Goal: Task Accomplishment & Management: Use online tool/utility

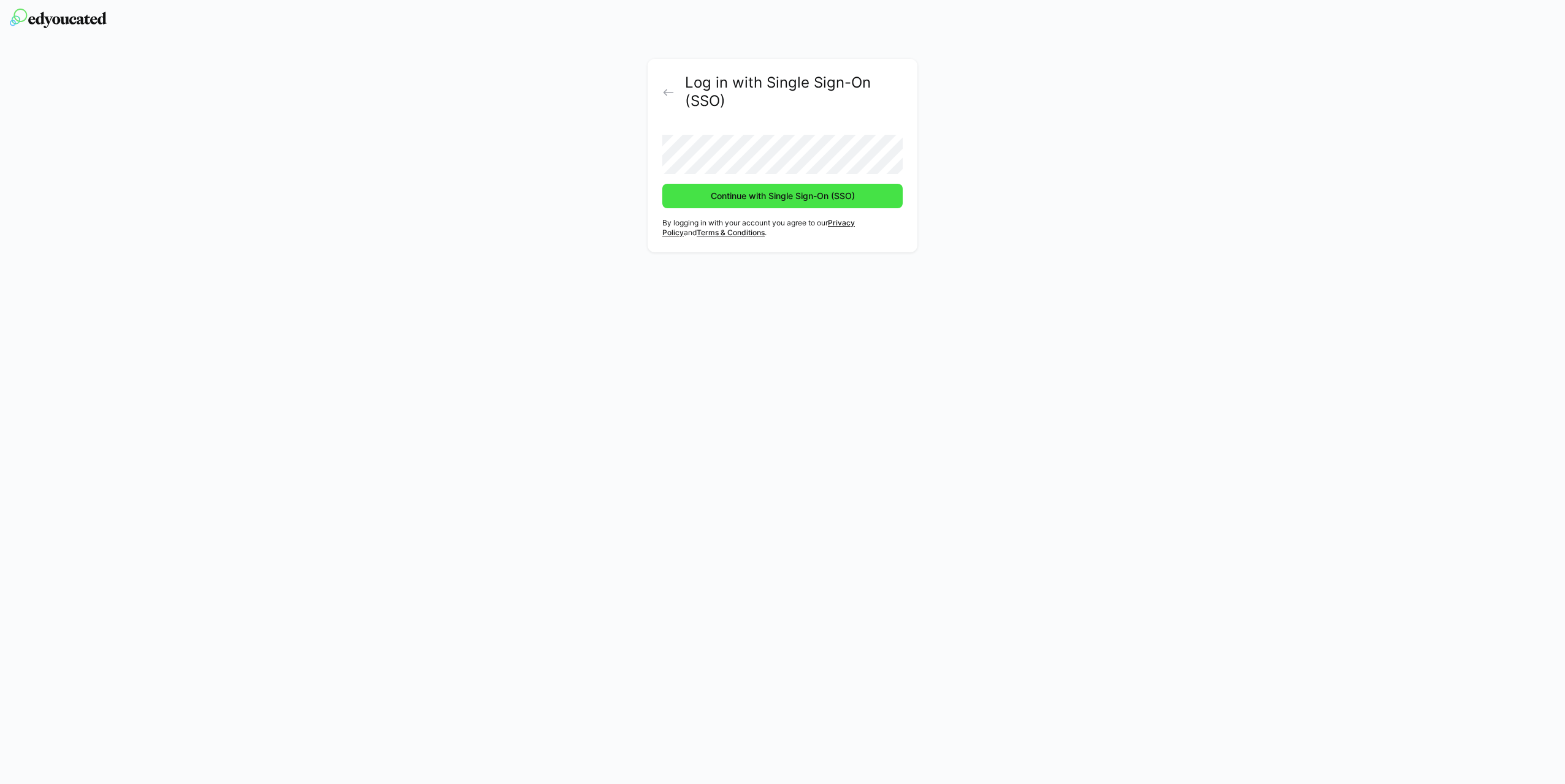
click at [756, 194] on span "Continue with Single Sign-On (SSO)" at bounding box center [782, 196] width 148 height 13
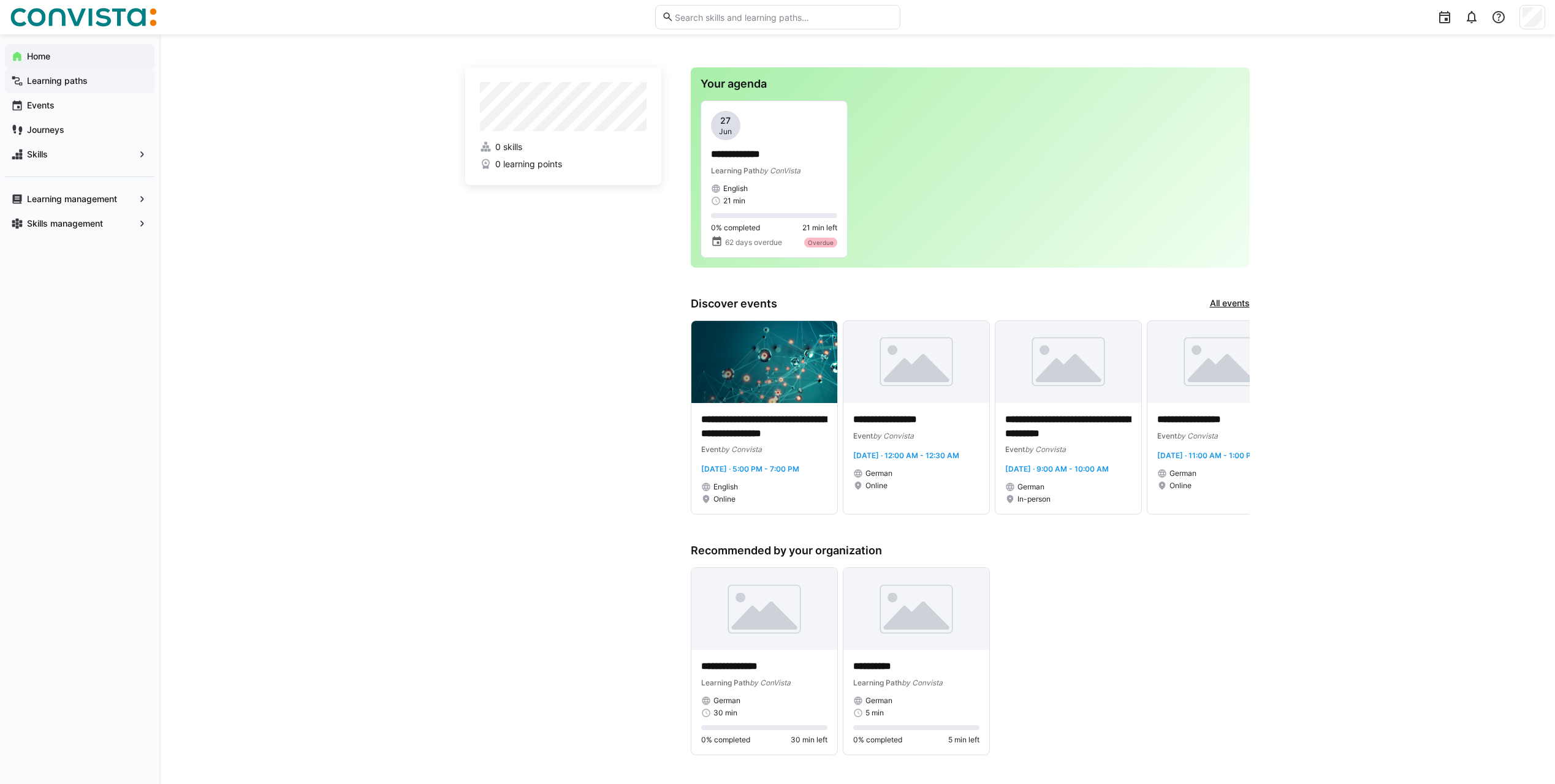
click at [0, 0] on app-navigation-label "Learning paths" at bounding box center [0, 0] width 0 height 0
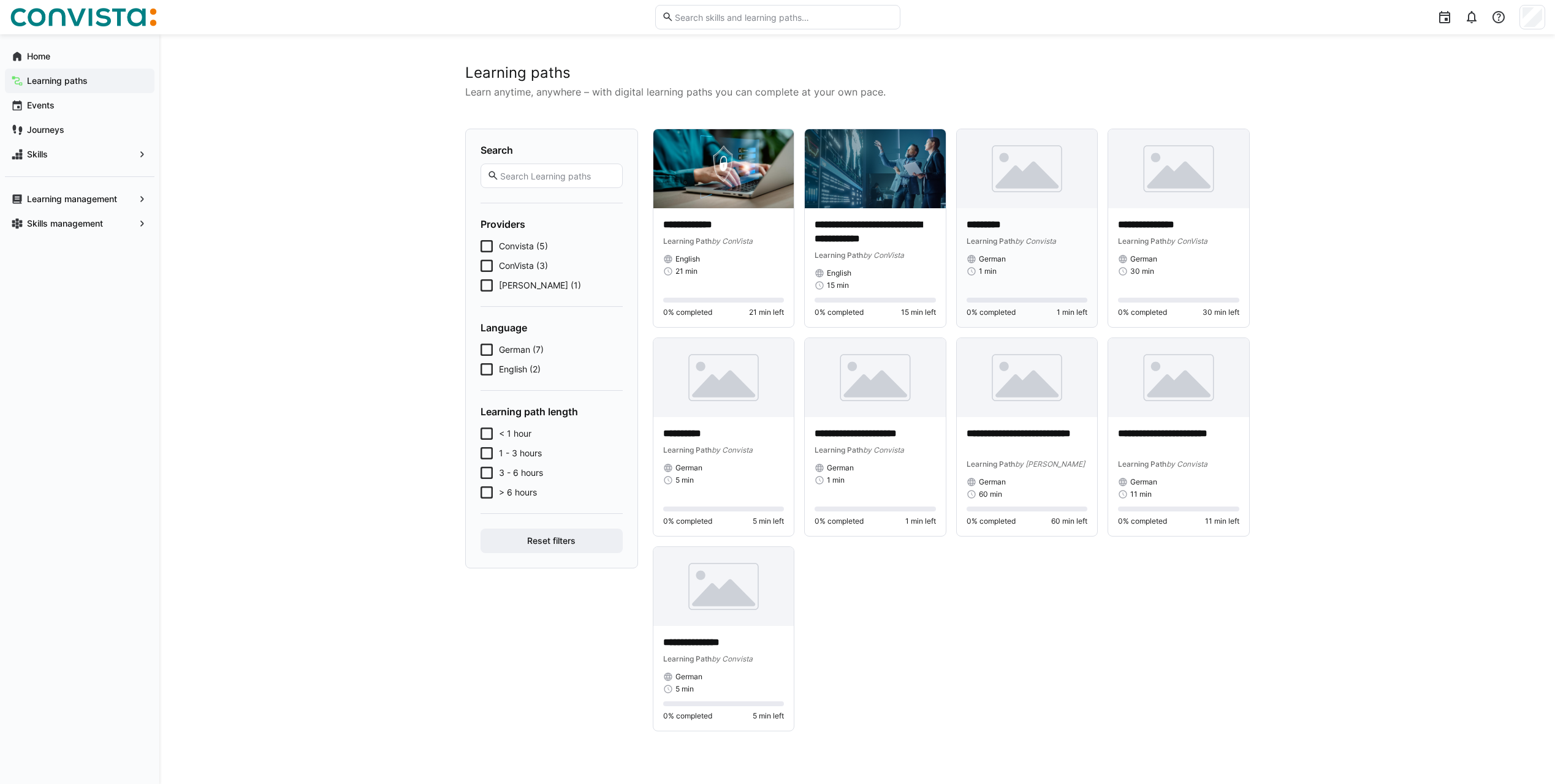
click at [1034, 178] on img at bounding box center [1027, 169] width 141 height 79
click at [0, 0] on app-navigation-label "Learning management" at bounding box center [0, 0] width 0 height 0
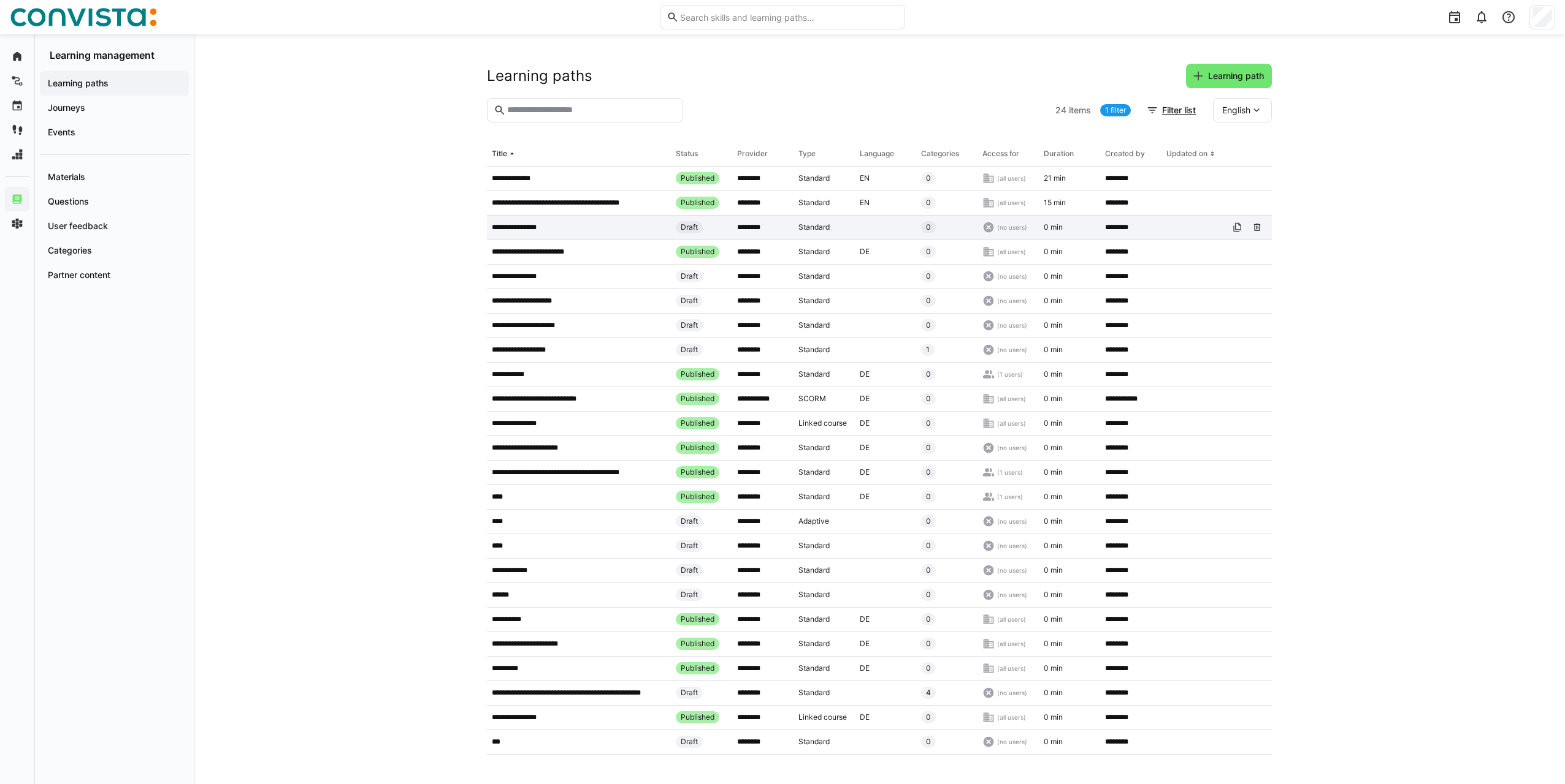
click at [522, 231] on p "**********" at bounding box center [523, 227] width 64 height 9
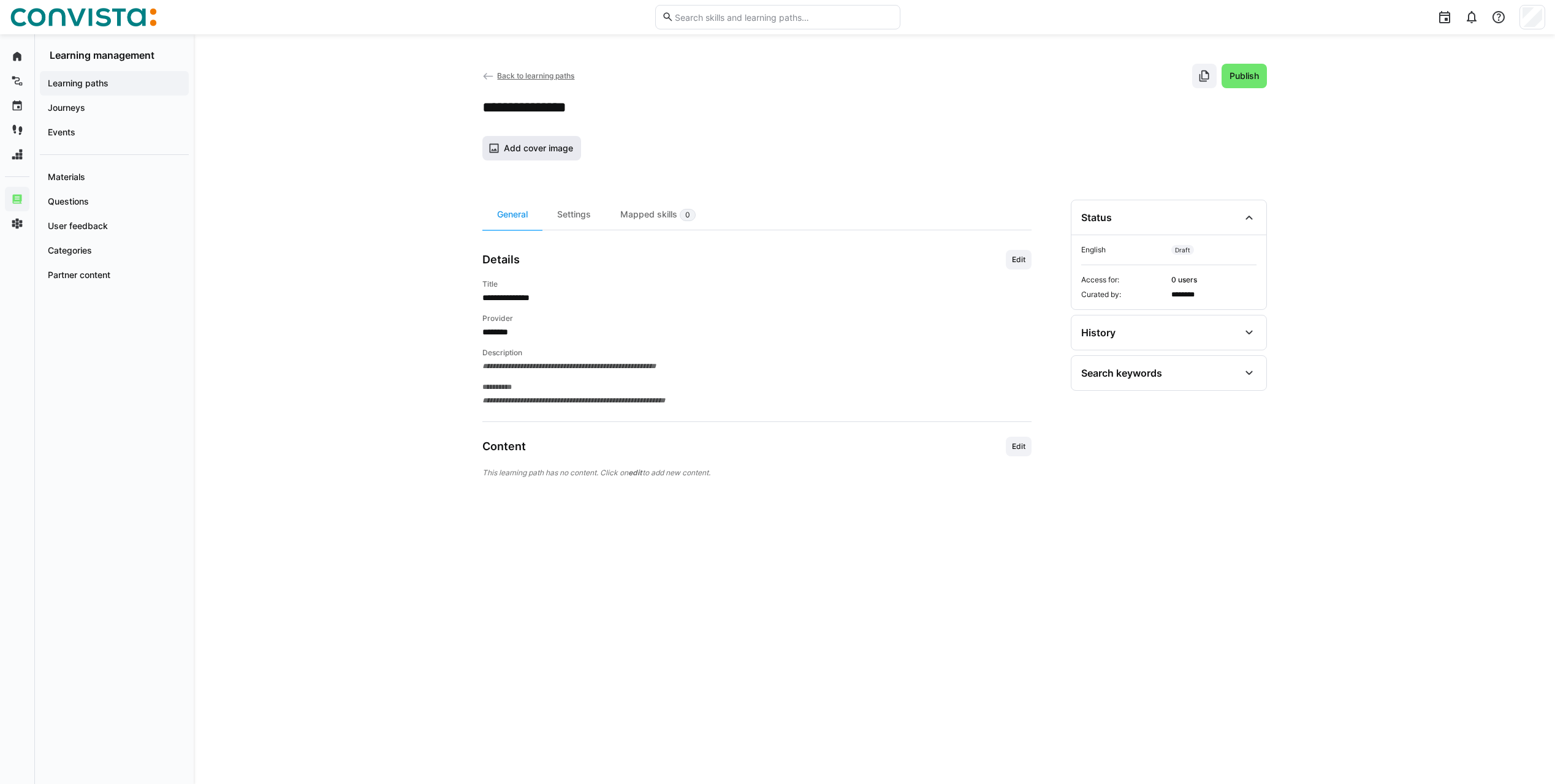
click at [551, 151] on span "Add cover image" at bounding box center [538, 148] width 73 height 13
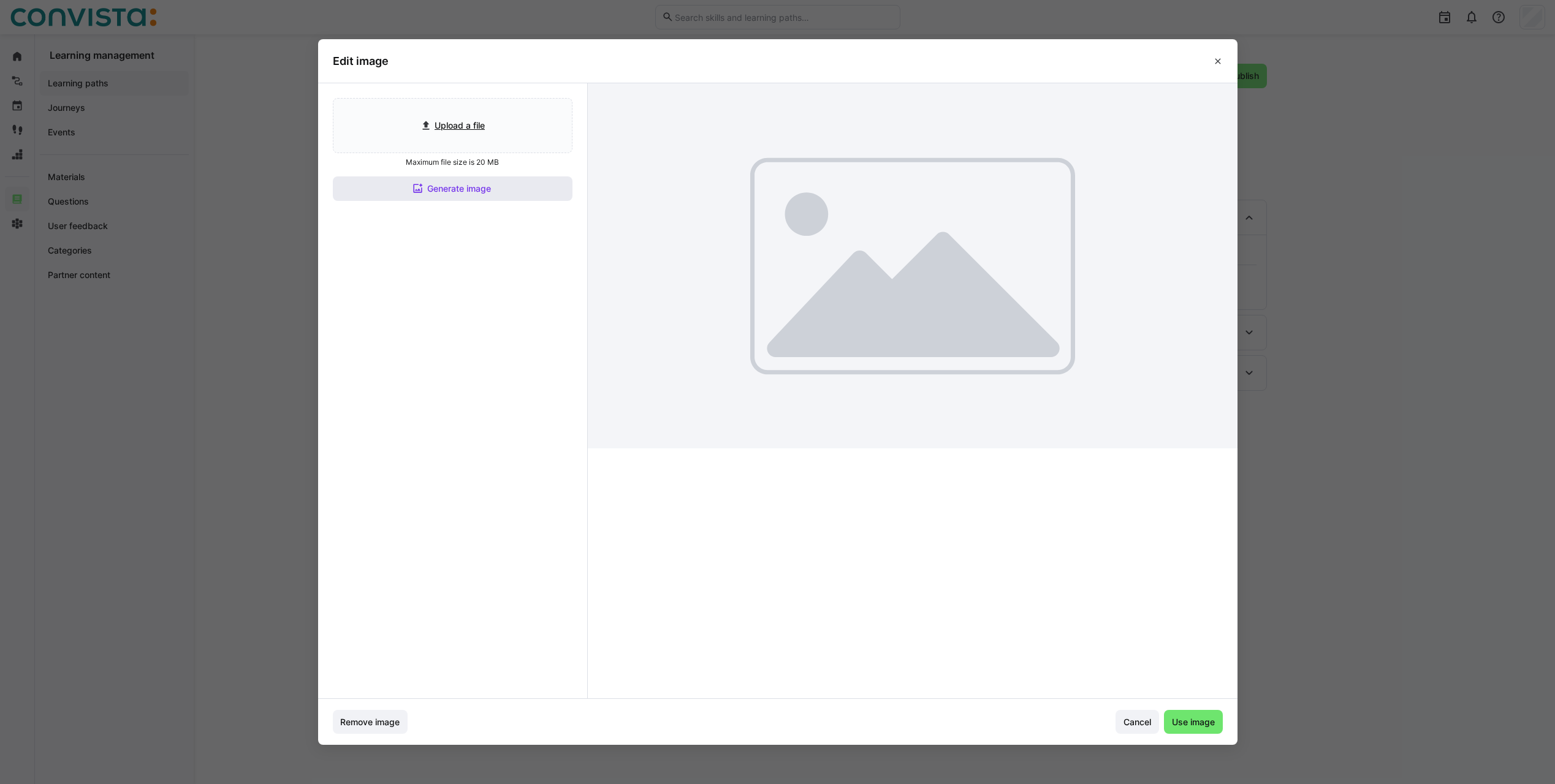
click at [477, 188] on span "Generate image" at bounding box center [458, 189] width 67 height 13
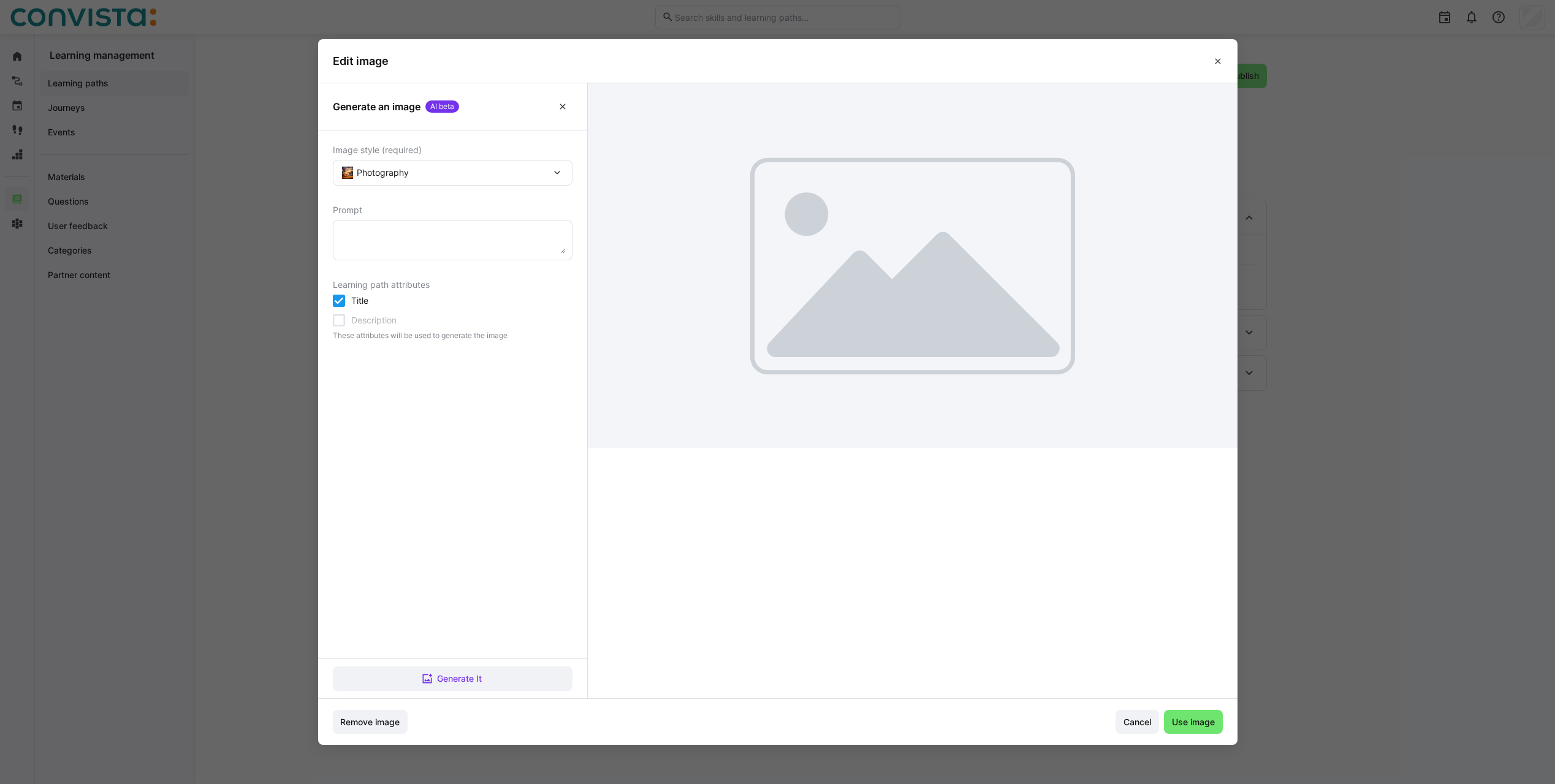
click at [434, 230] on textarea at bounding box center [452, 240] width 226 height 27
click at [548, 163] on div "Photography" at bounding box center [453, 173] width 240 height 26
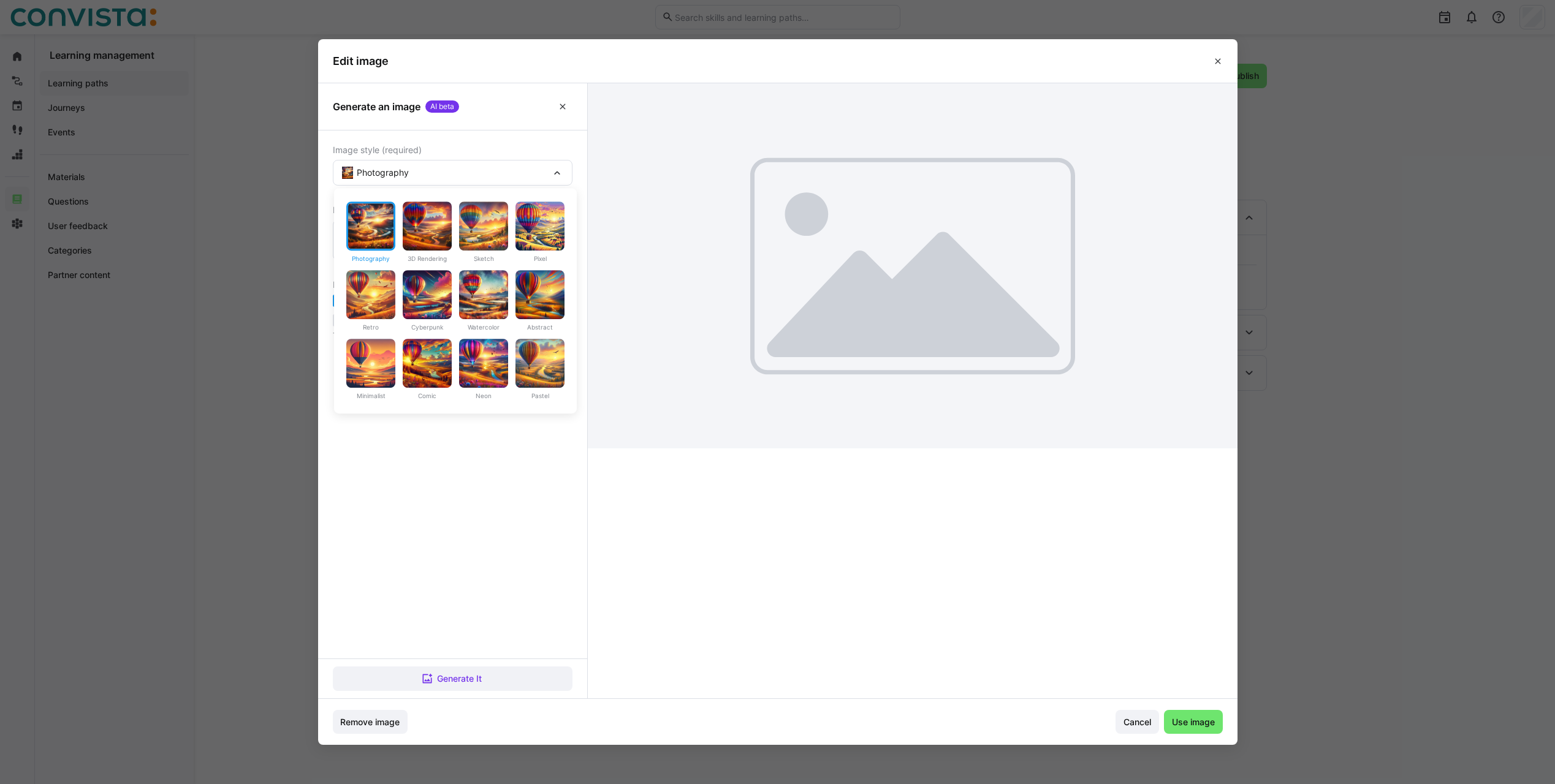
click at [501, 141] on div "Image style (required) Photography Photography 3D Rendering Sketch Pixel Retro …" at bounding box center [452, 394] width 269 height 528
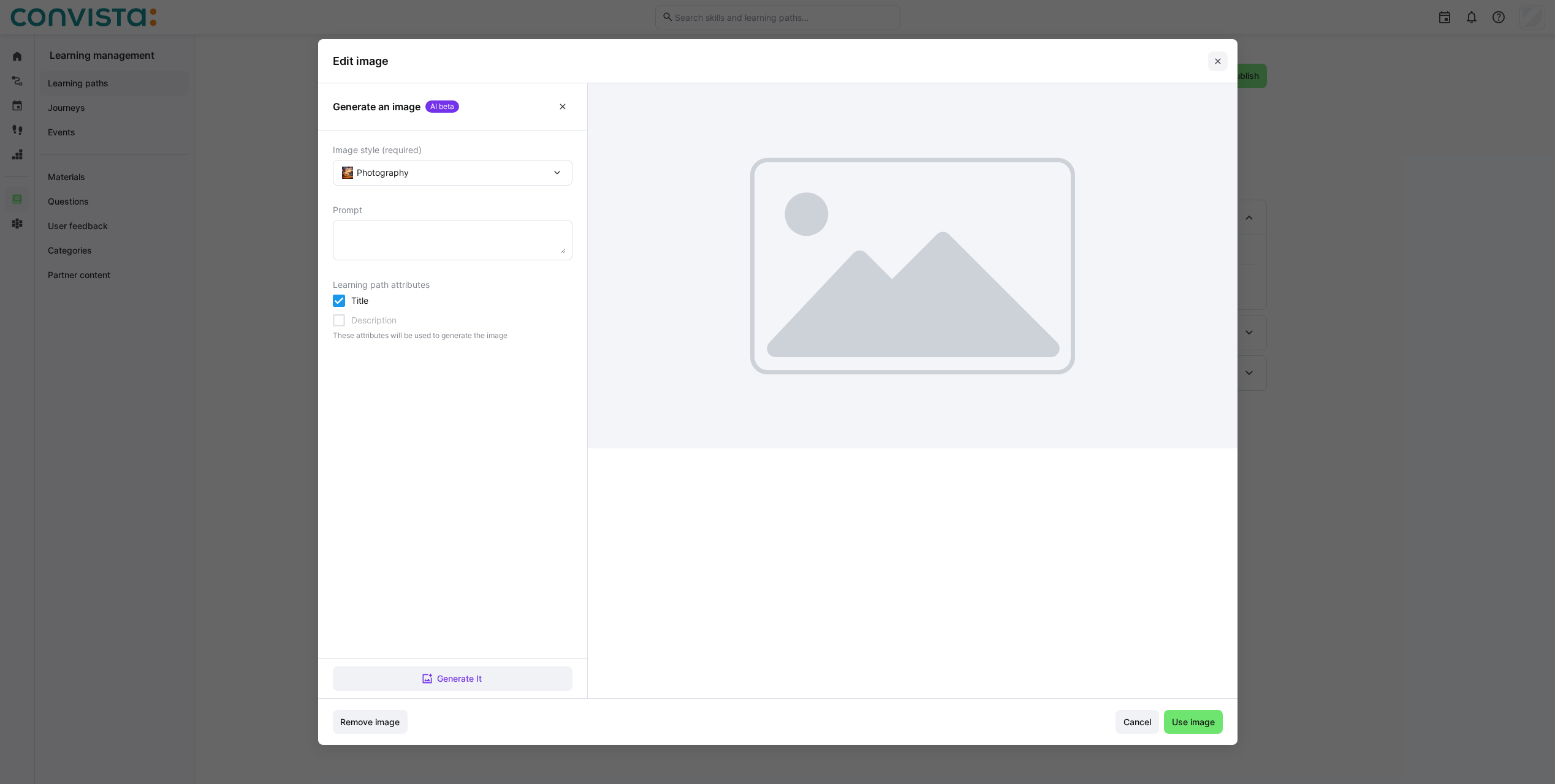
click at [1228, 65] on span at bounding box center [1217, 61] width 20 height 20
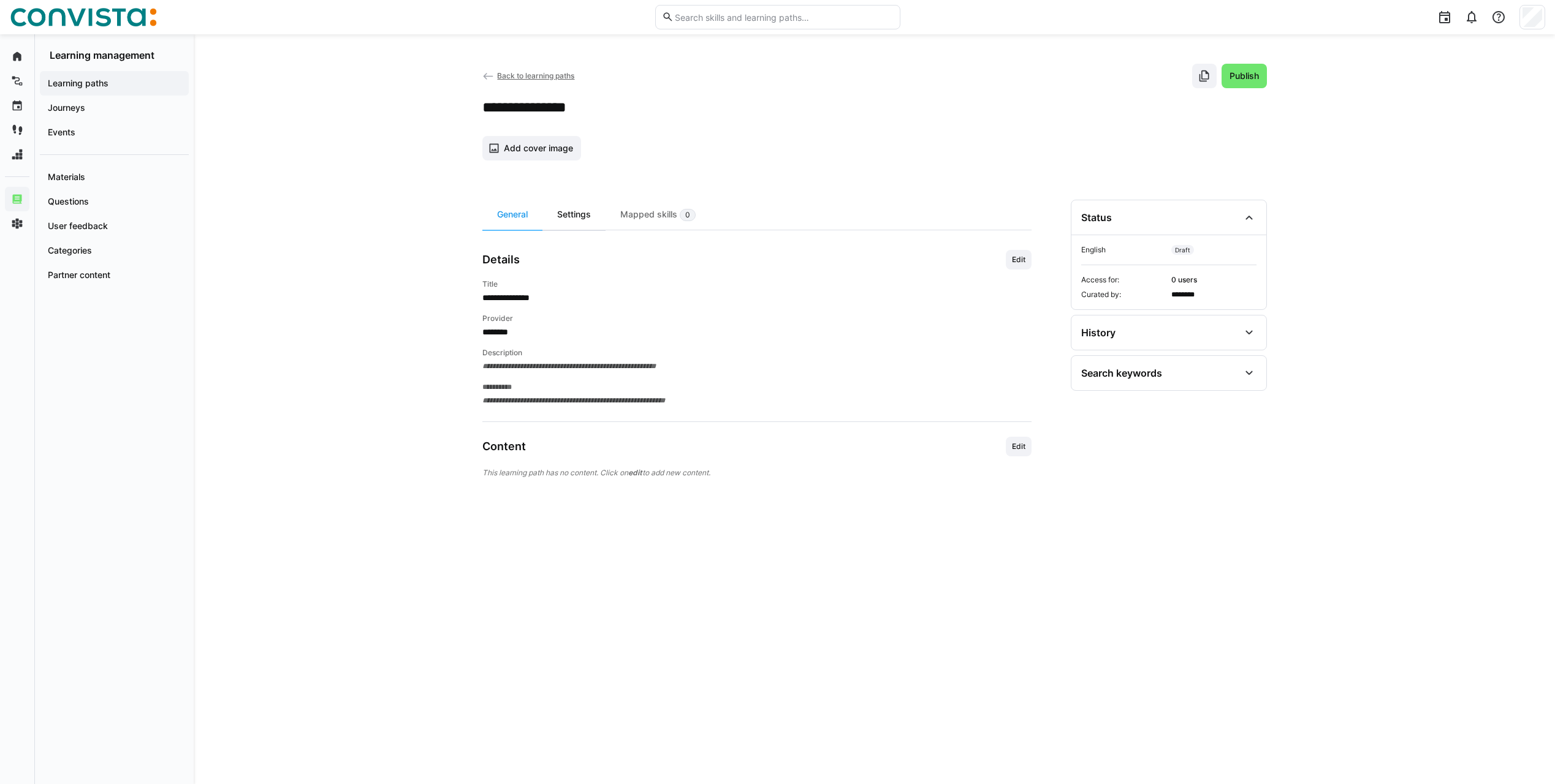
click at [585, 216] on div "Settings" at bounding box center [574, 215] width 63 height 30
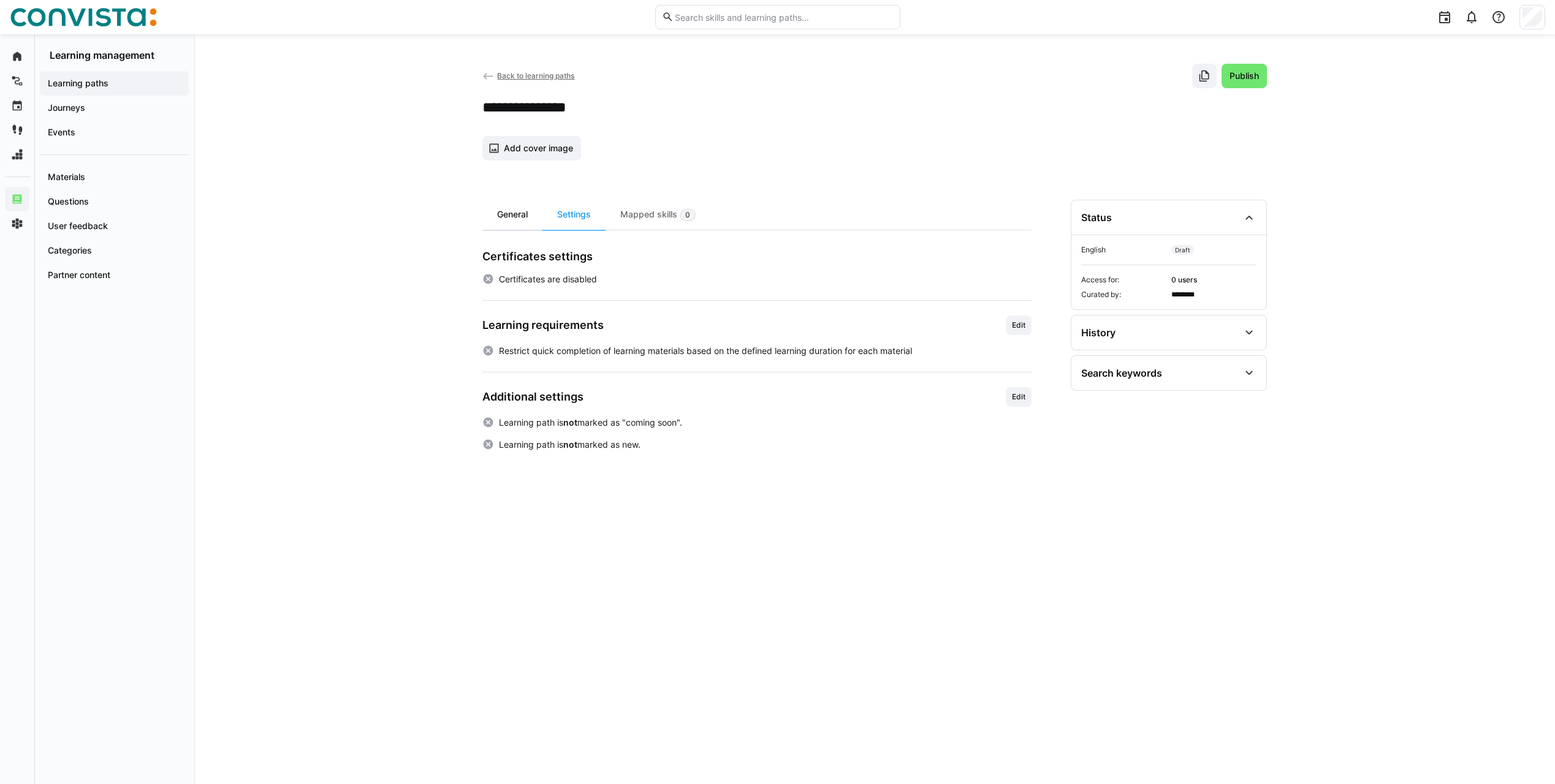
click at [496, 213] on div "General" at bounding box center [512, 215] width 60 height 30
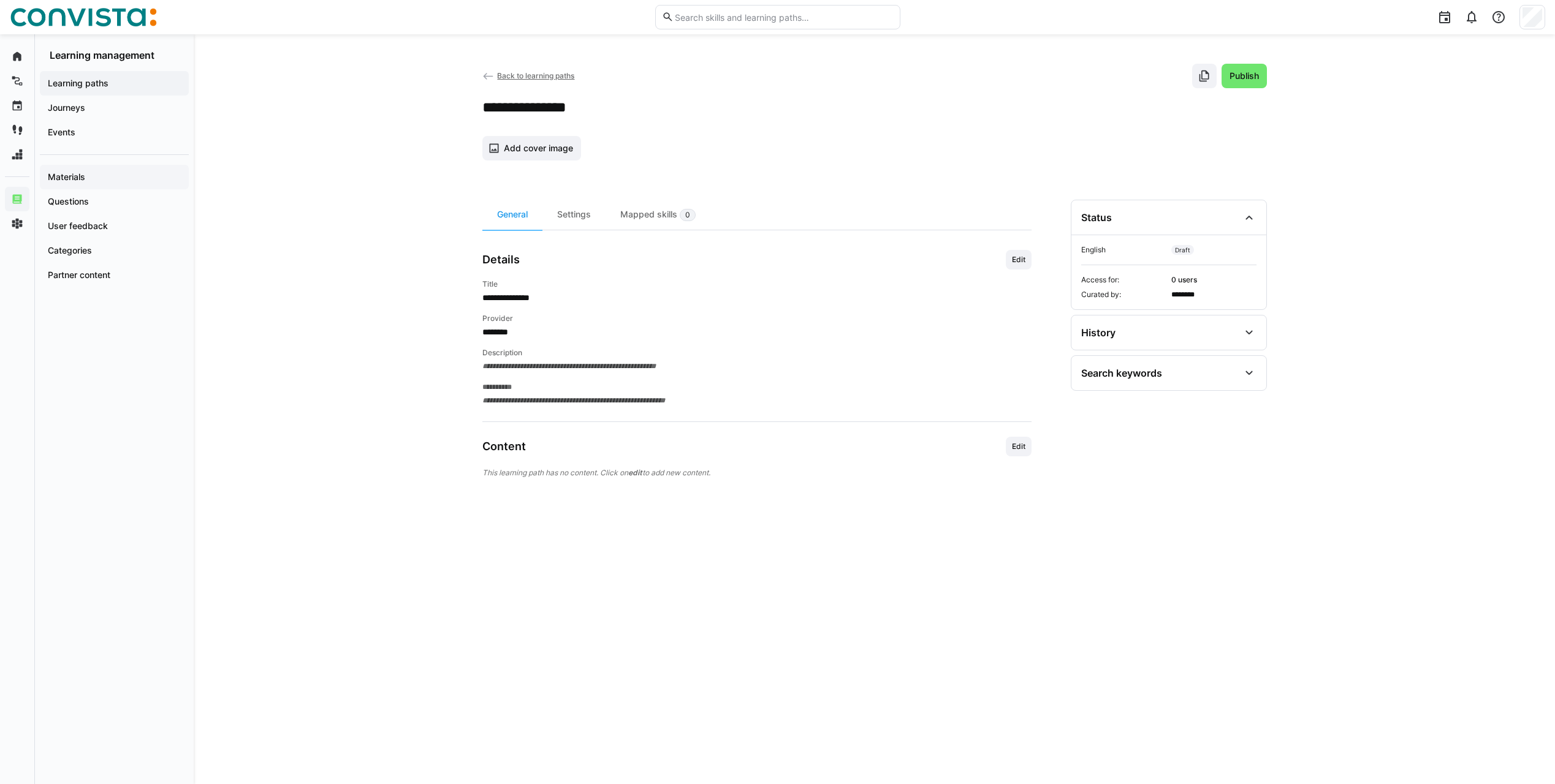
click at [0, 0] on app-navigation-label "Materials" at bounding box center [0, 0] width 0 height 0
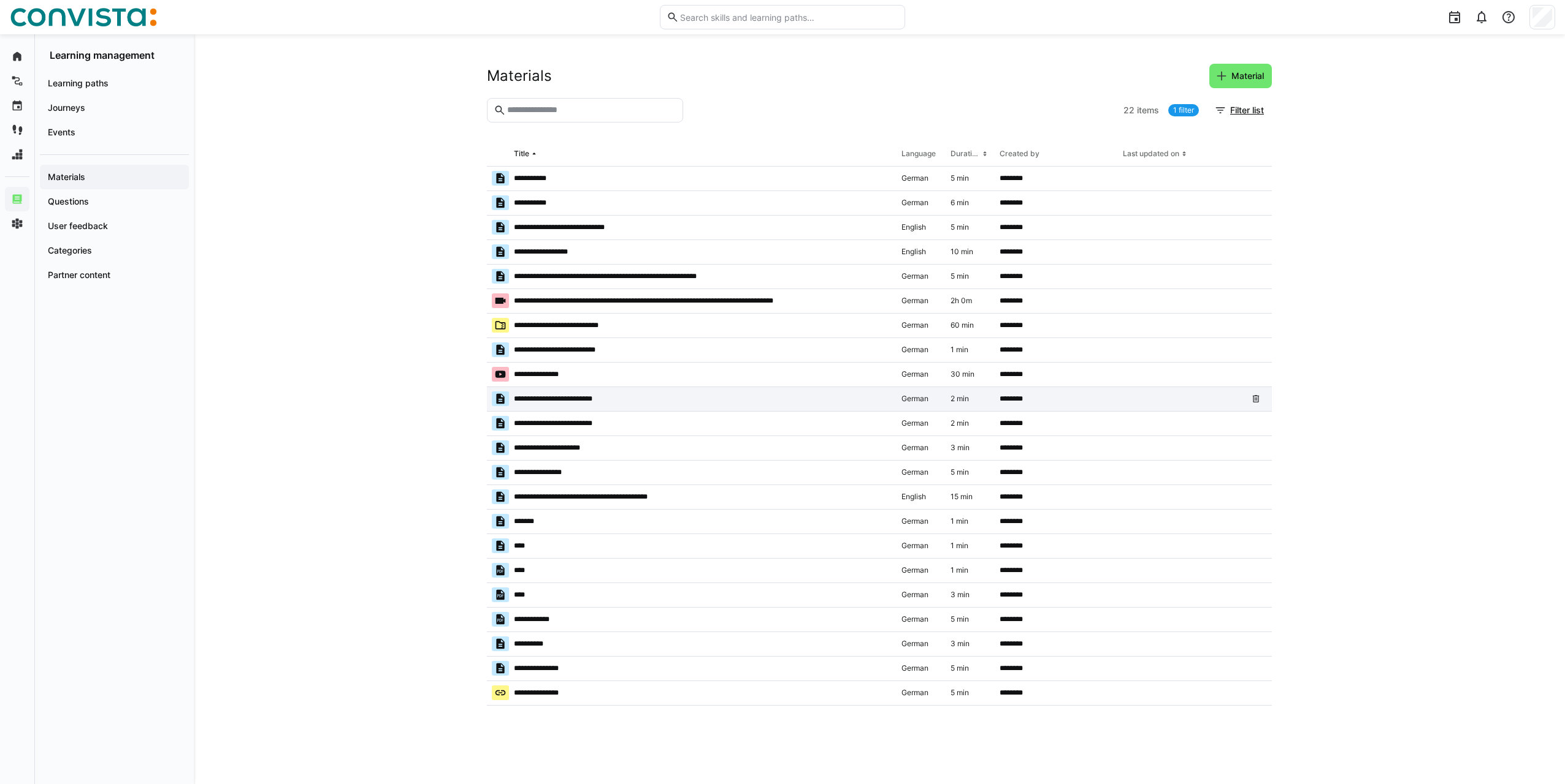
click at [561, 398] on p "**********" at bounding box center [566, 399] width 105 height 9
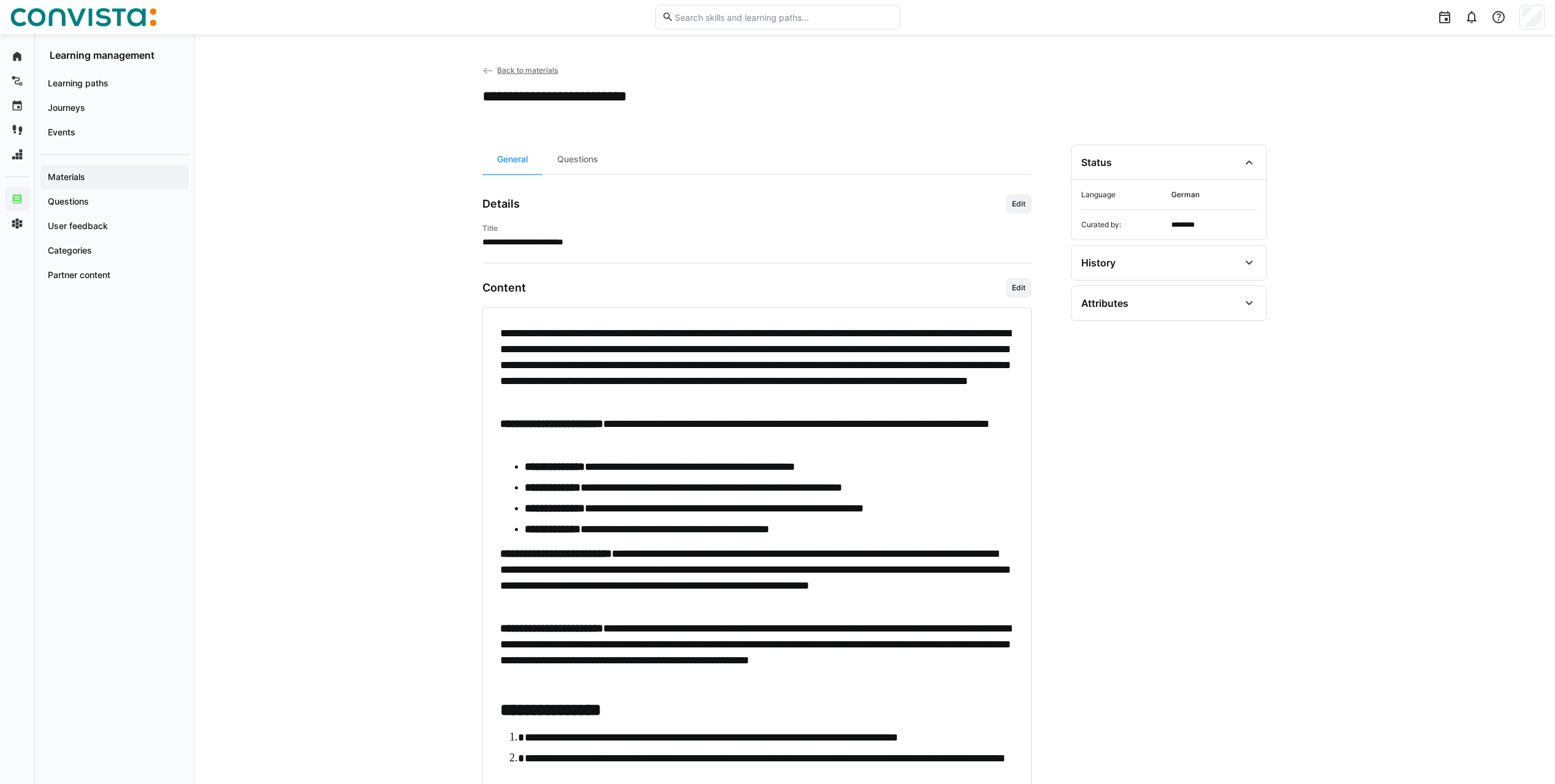
drag, startPoint x: 191, startPoint y: 218, endPoint x: 197, endPoint y: 216, distance: 6.3
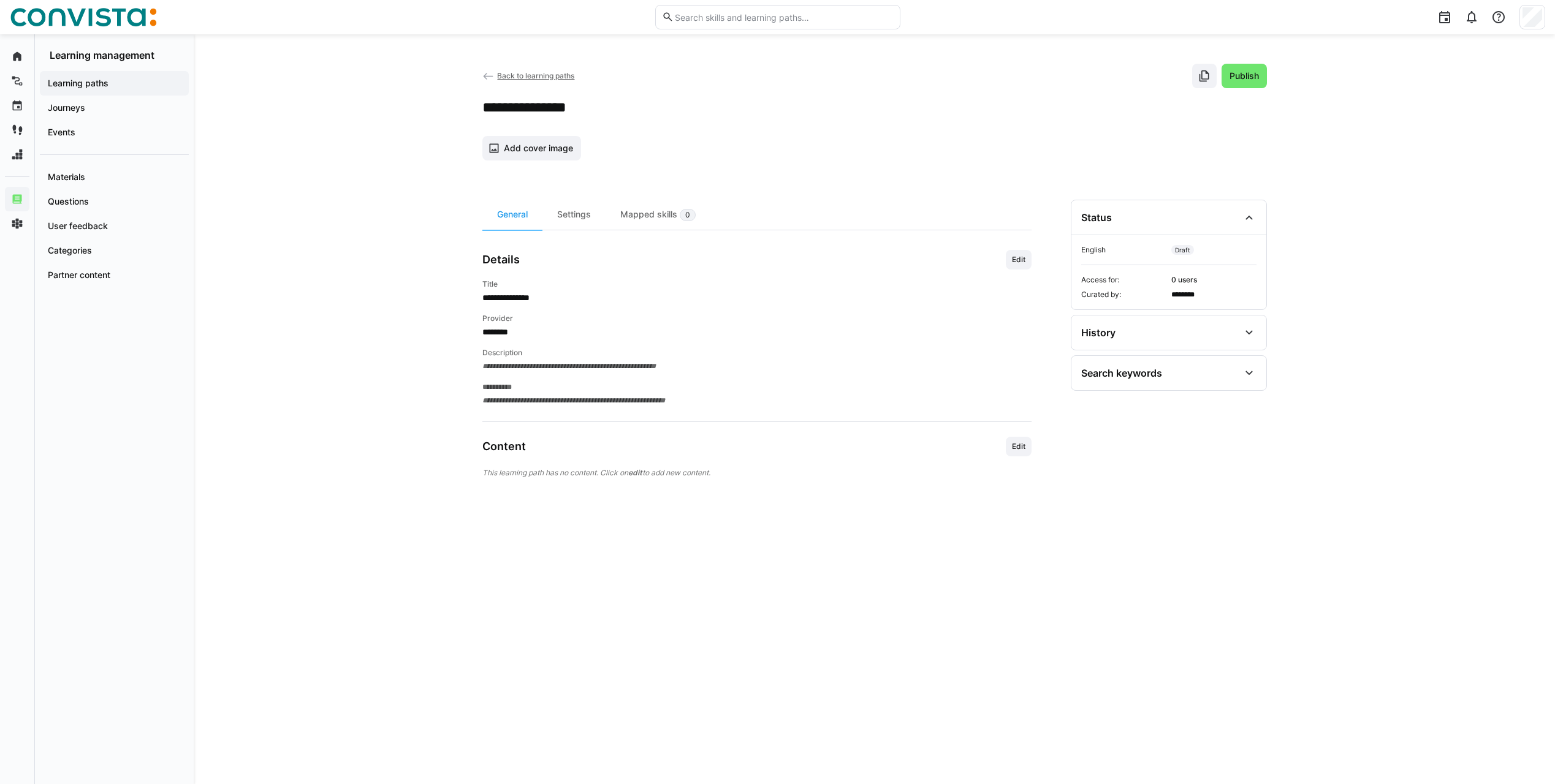
click at [730, 132] on app-details-header "**********" at bounding box center [874, 112] width 784 height 97
click at [1010, 446] on span "Edit" at bounding box center [1019, 446] width 26 height 20
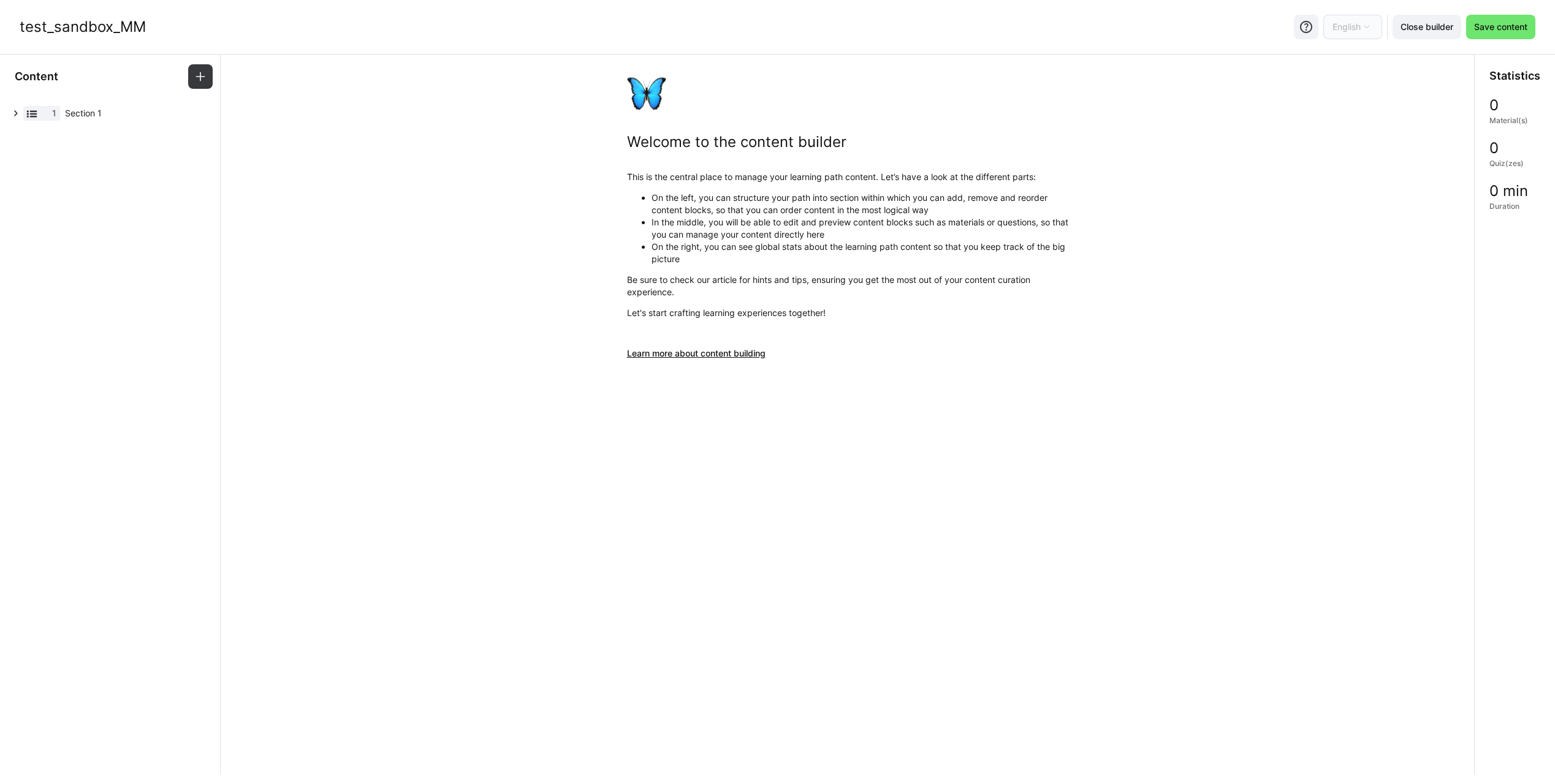
click at [712, 351] on link "Learn more about content building" at bounding box center [847, 353] width 441 height 13
